Goal: Information Seeking & Learning: Understand process/instructions

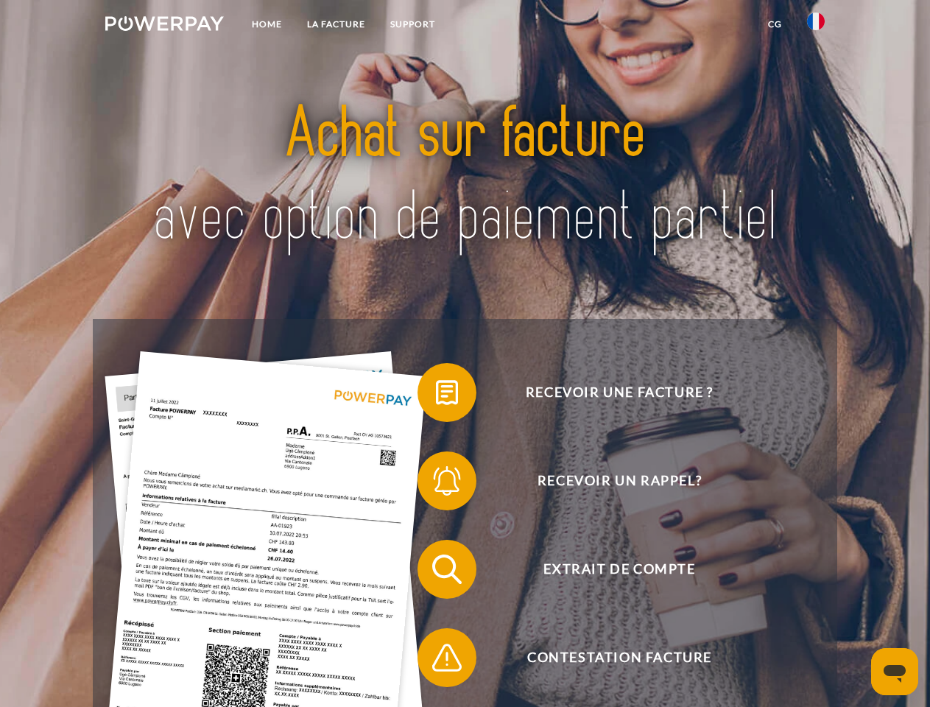
click at [164, 26] on img at bounding box center [164, 23] width 119 height 15
click at [816, 26] on img at bounding box center [816, 22] width 18 height 18
click at [775, 24] on link "CG" at bounding box center [774, 24] width 39 height 27
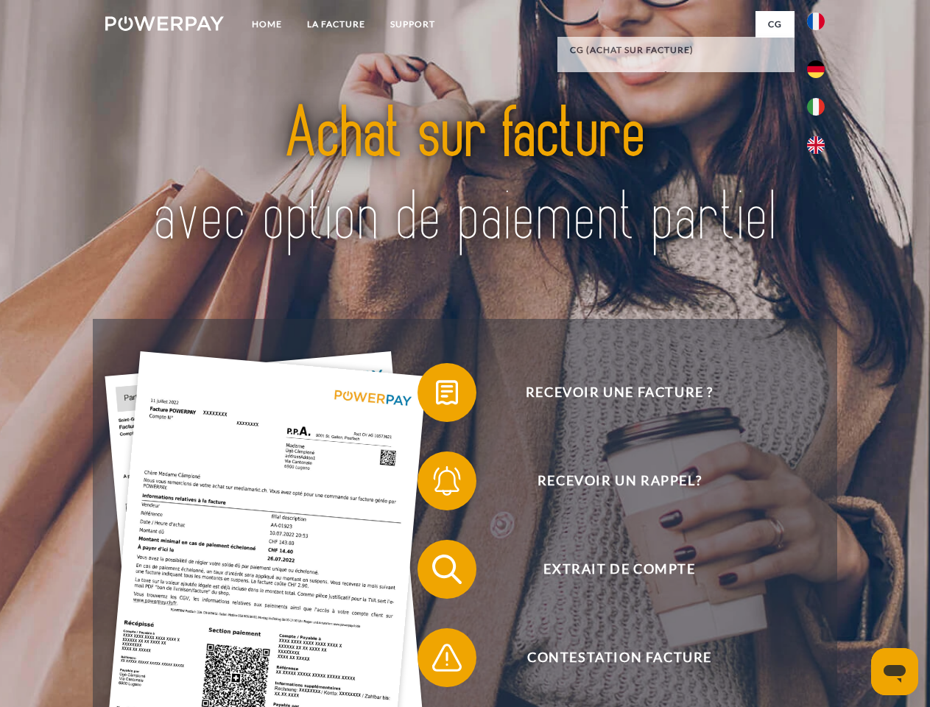
click at [436, 395] on span at bounding box center [425, 393] width 74 height 74
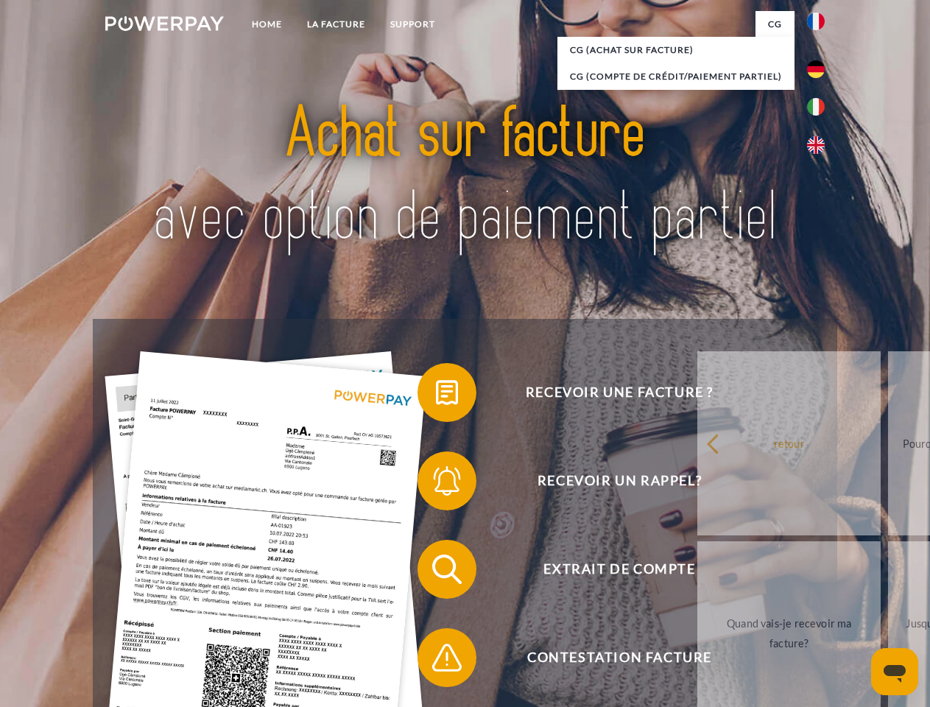
click at [436, 484] on div "Recevoir une facture ? Recevoir un rappel? Extrait de compte retour" at bounding box center [465, 613] width 744 height 589
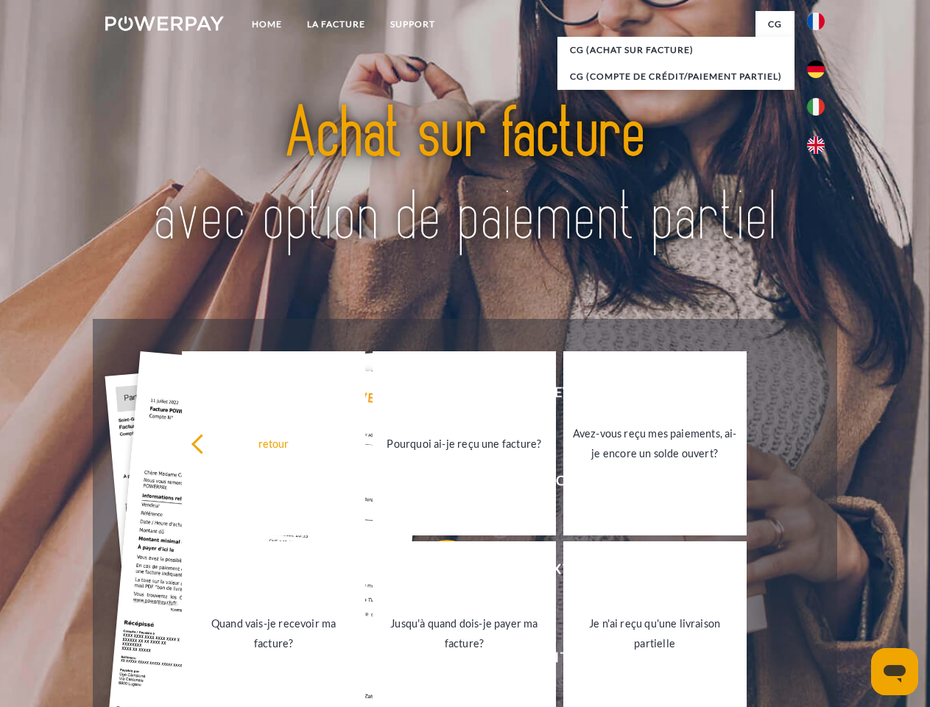
click at [436, 572] on link "Jusqu'à quand dois-je payer ma facture?" at bounding box center [464, 633] width 183 height 184
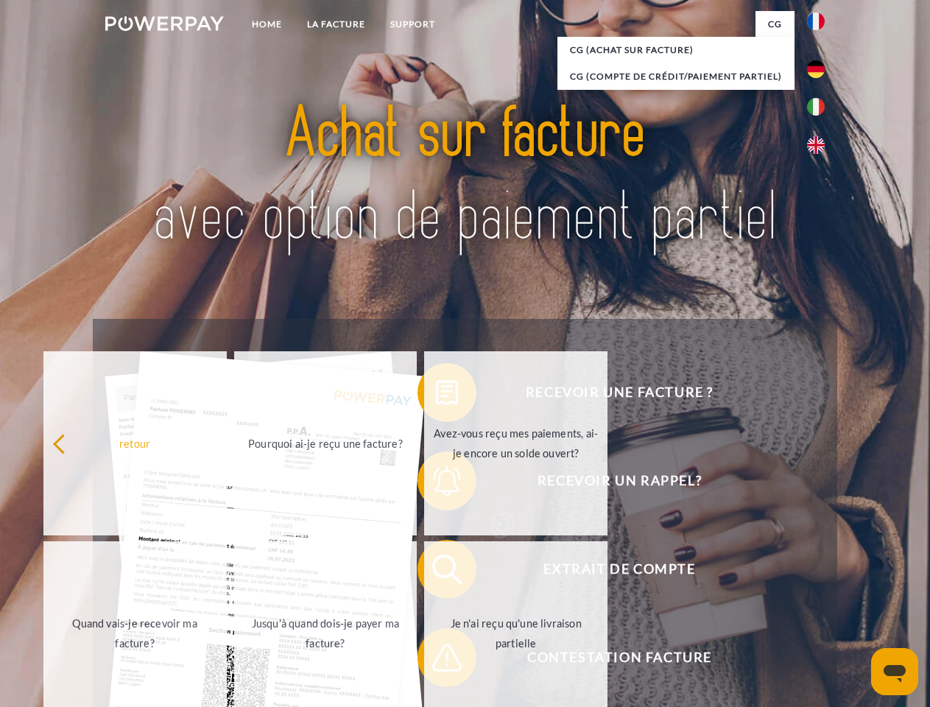
click at [436, 660] on span at bounding box center [425, 658] width 74 height 74
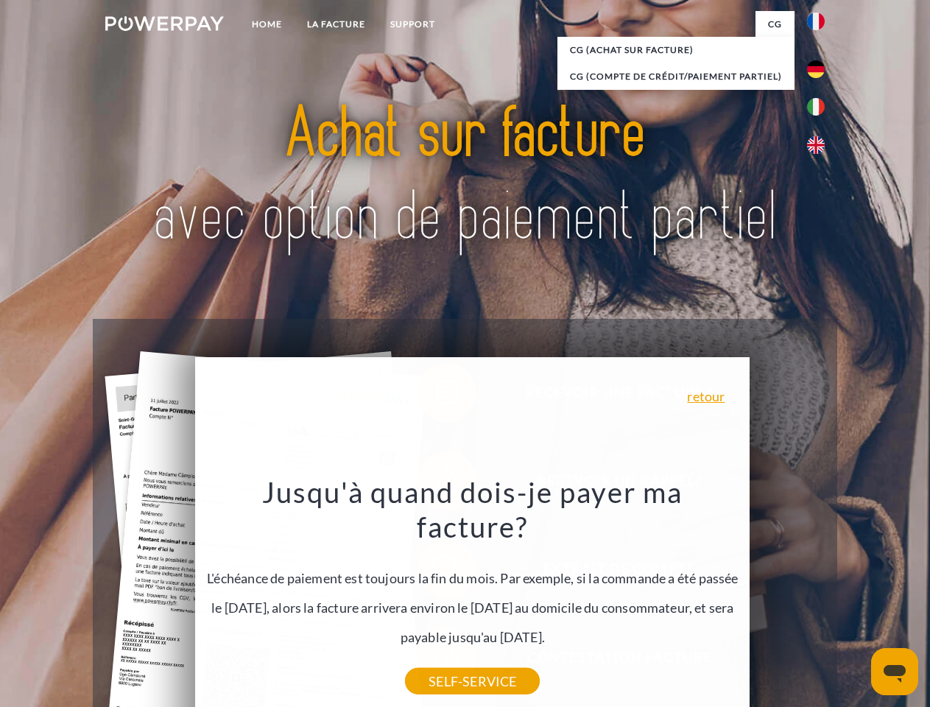
click at [895, 671] on icon "Ouvrir la fenêtre de messagerie" at bounding box center [895, 674] width 22 height 18
